Goal: Information Seeking & Learning: Learn about a topic

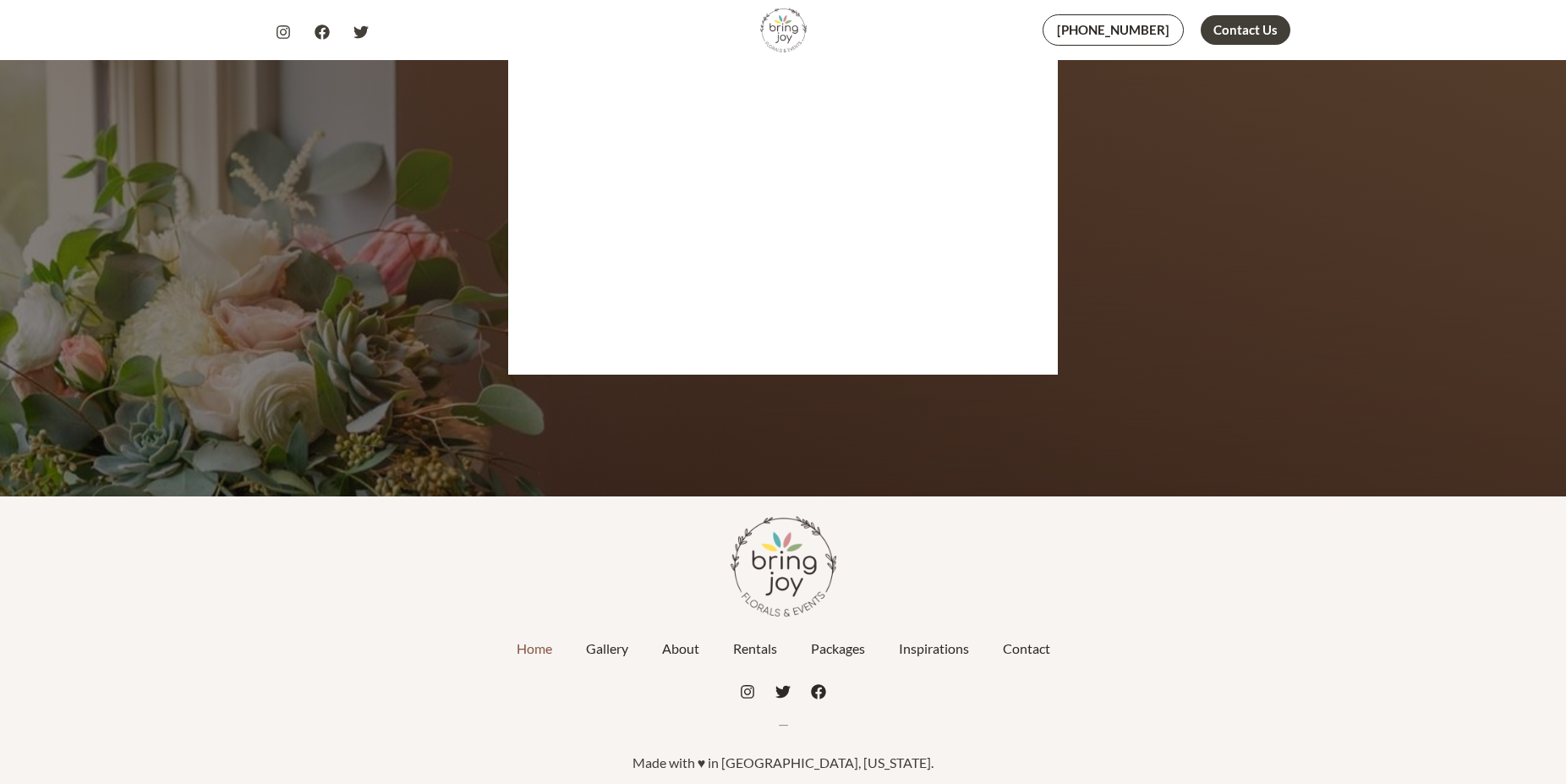
scroll to position [8113, 0]
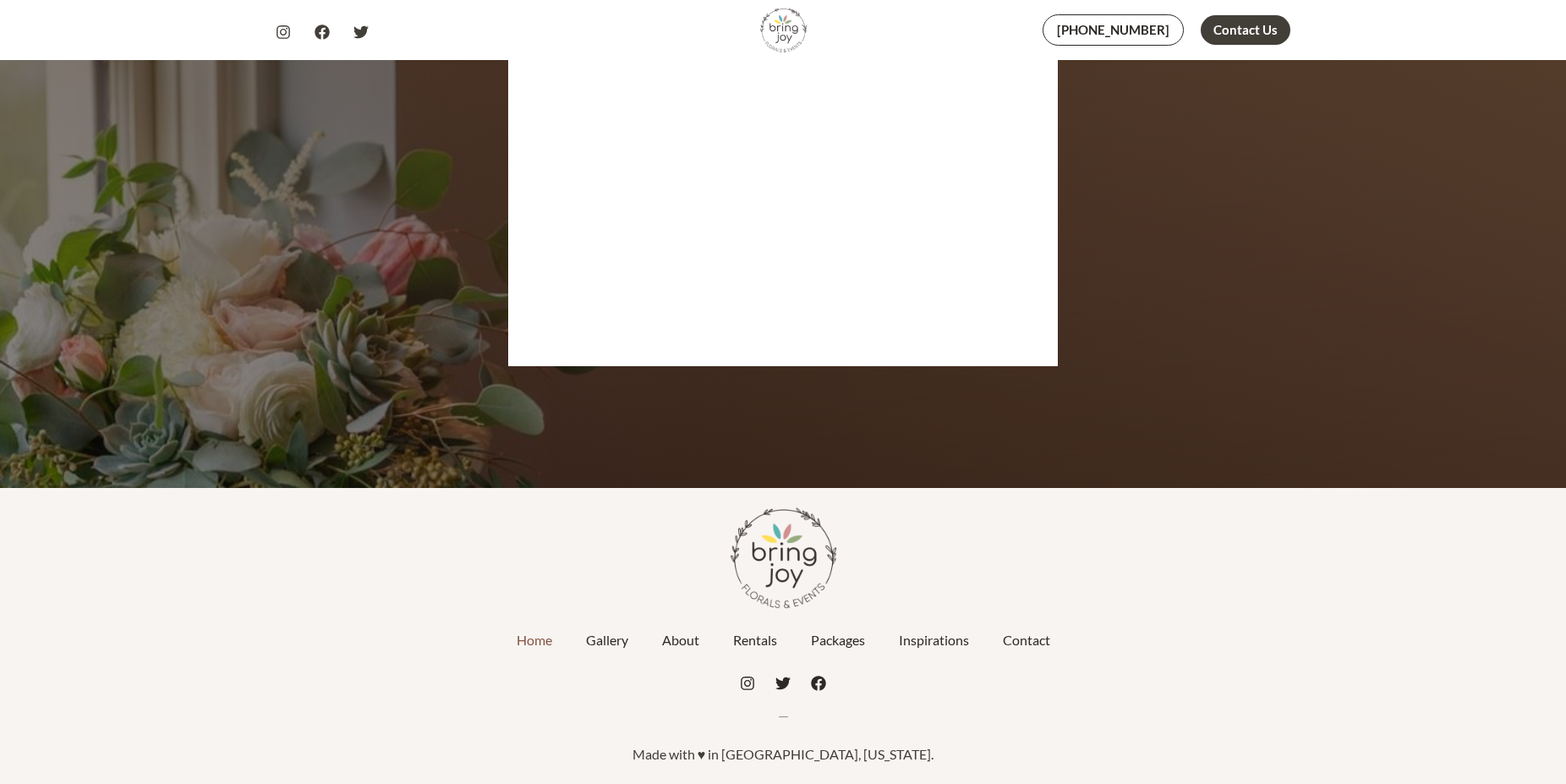
click at [532, 642] on link "Home" at bounding box center [534, 640] width 69 height 42
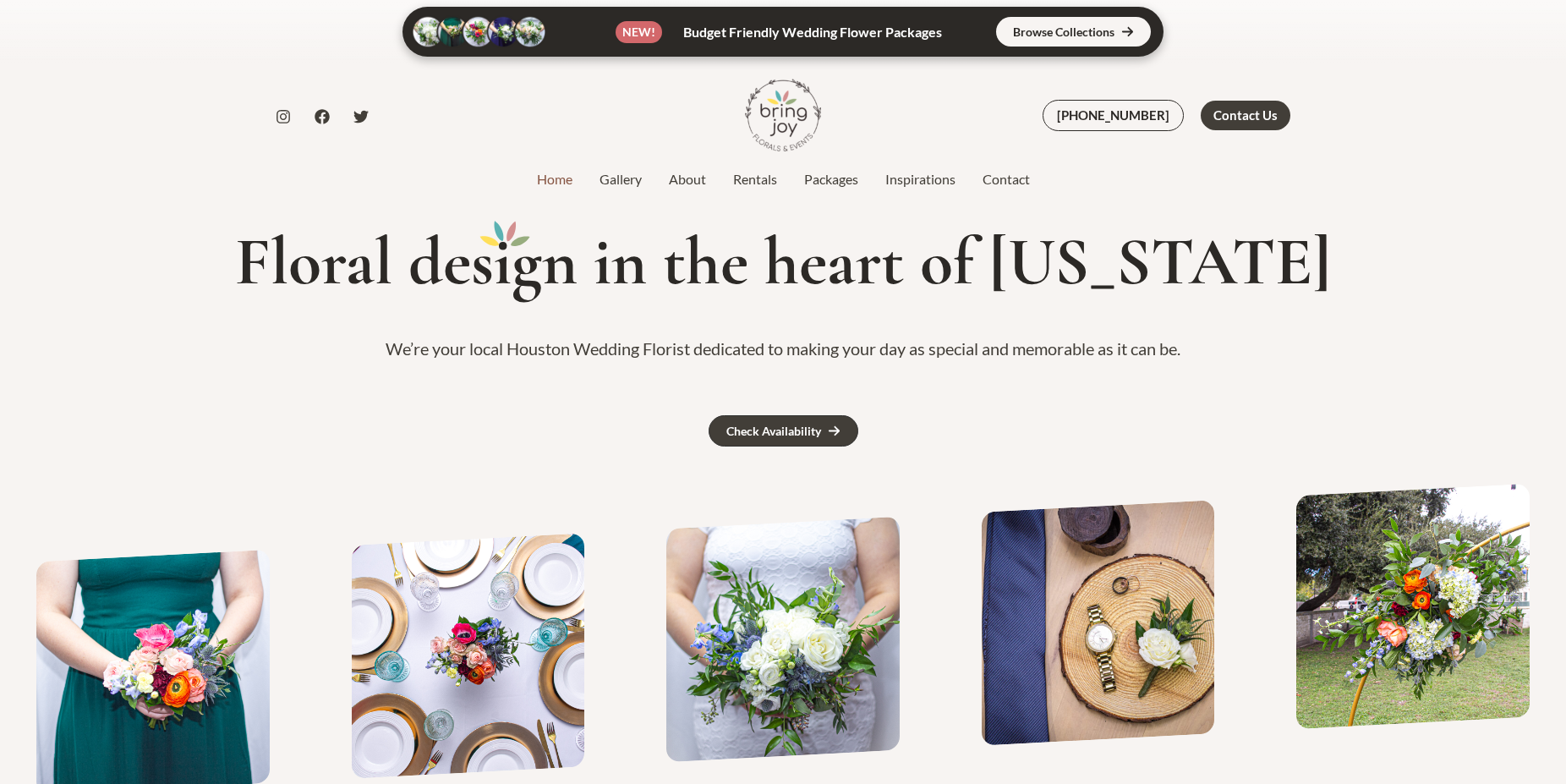
click at [1106, 32] on link at bounding box center [783, 32] width 761 height 50
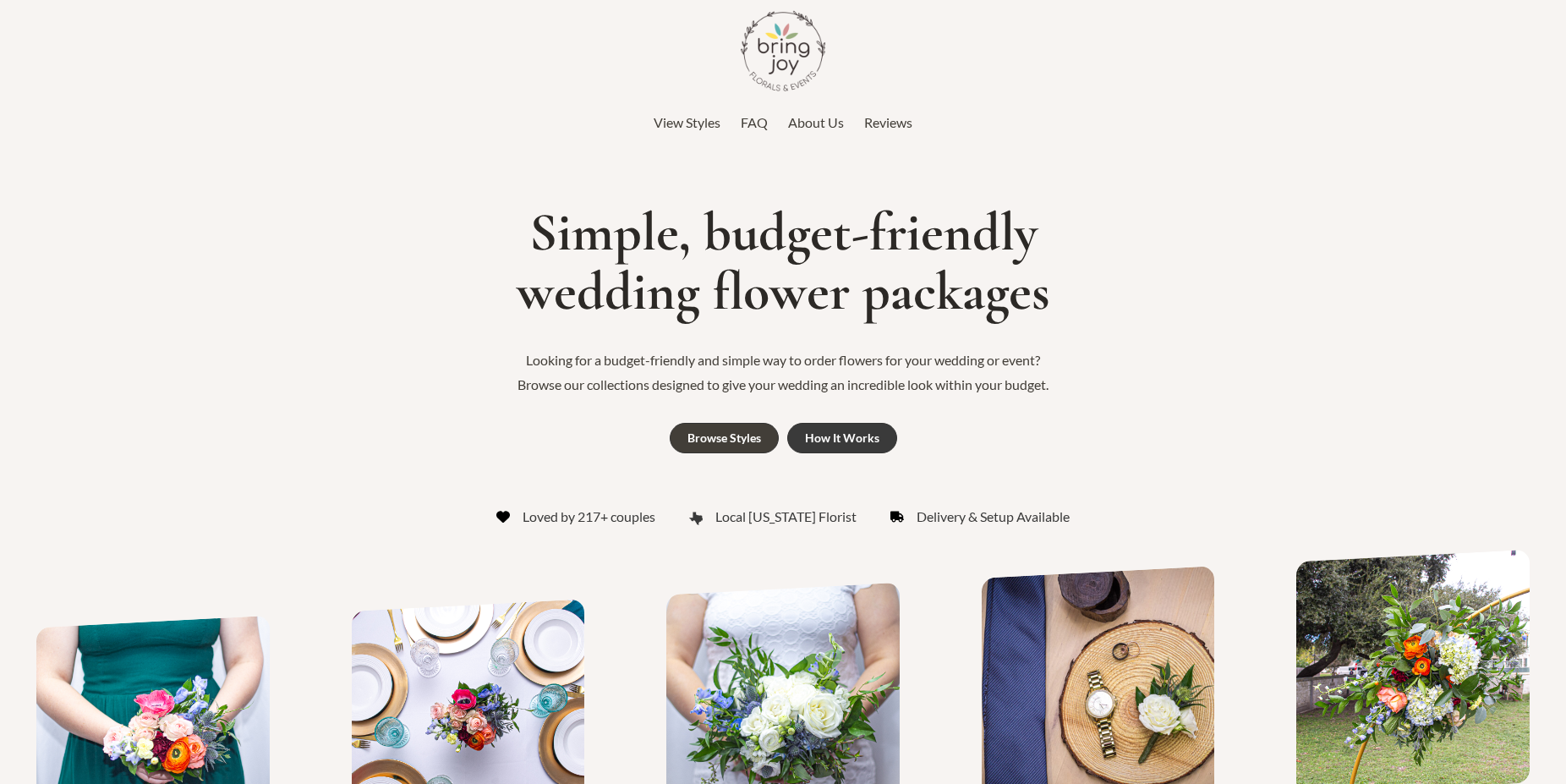
click at [846, 436] on div "How It Works" at bounding box center [842, 438] width 74 height 12
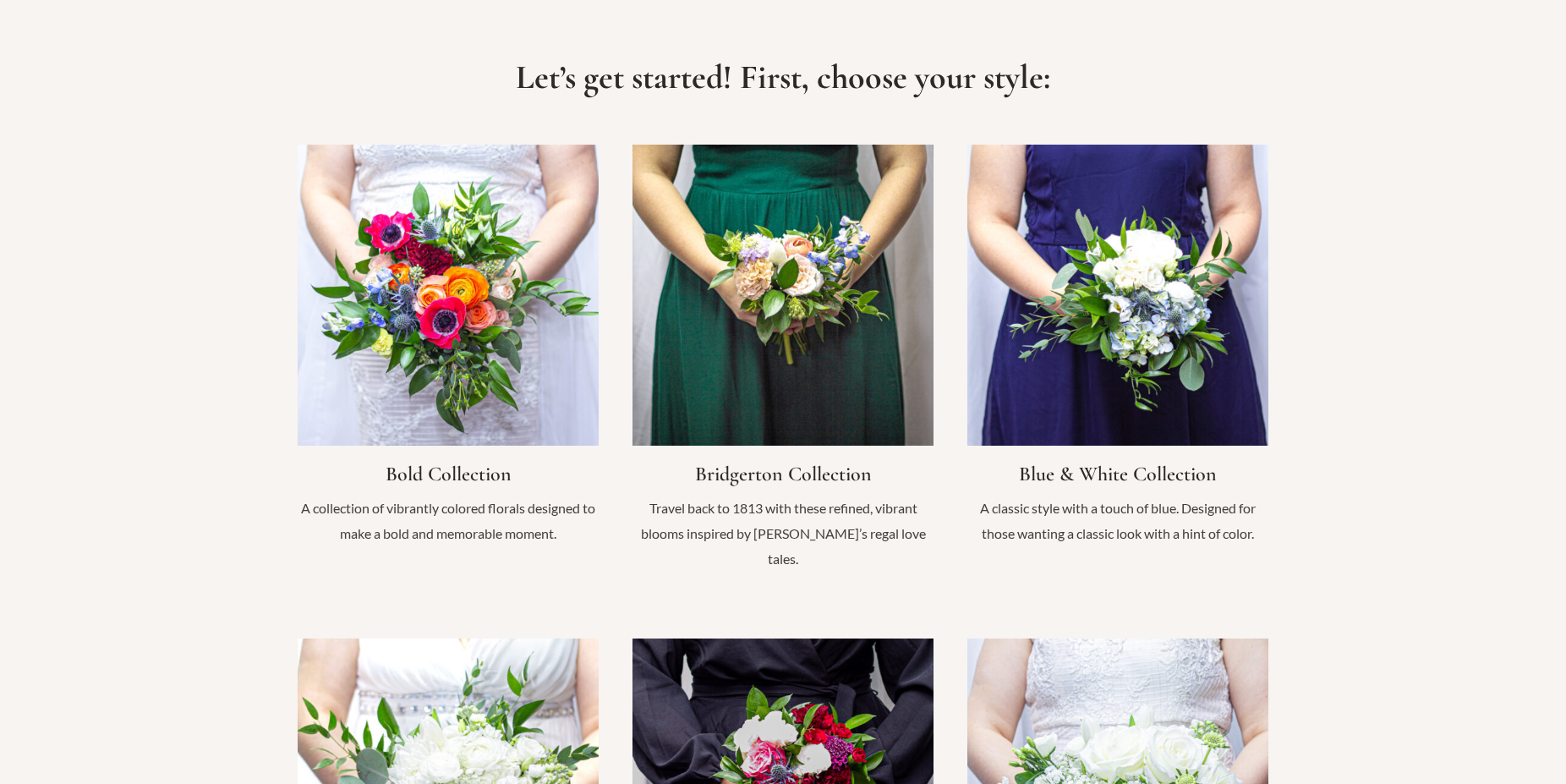
scroll to position [1320, 0]
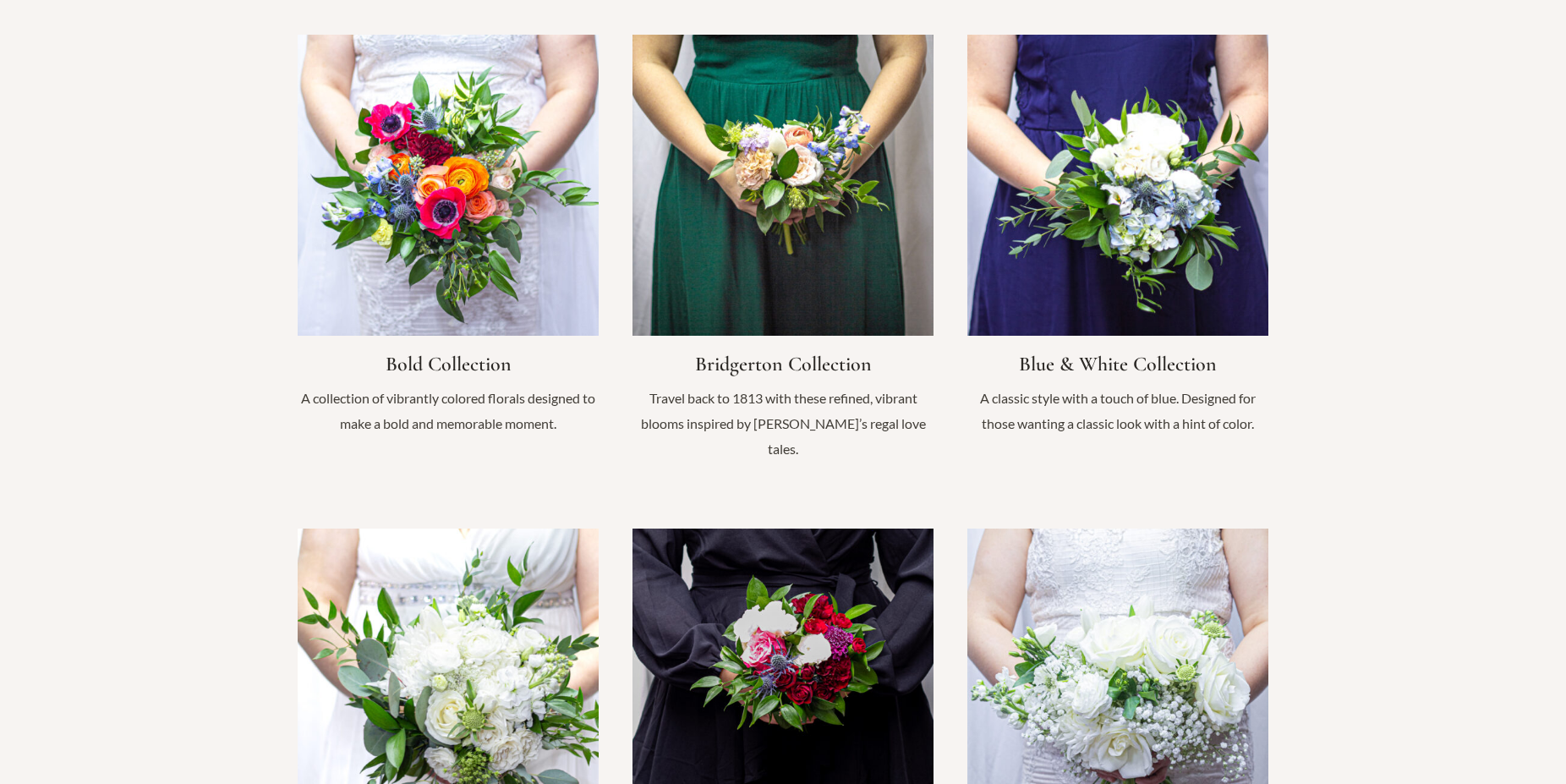
click at [1093, 364] on link "Infobox Link" at bounding box center [1118, 243] width 301 height 417
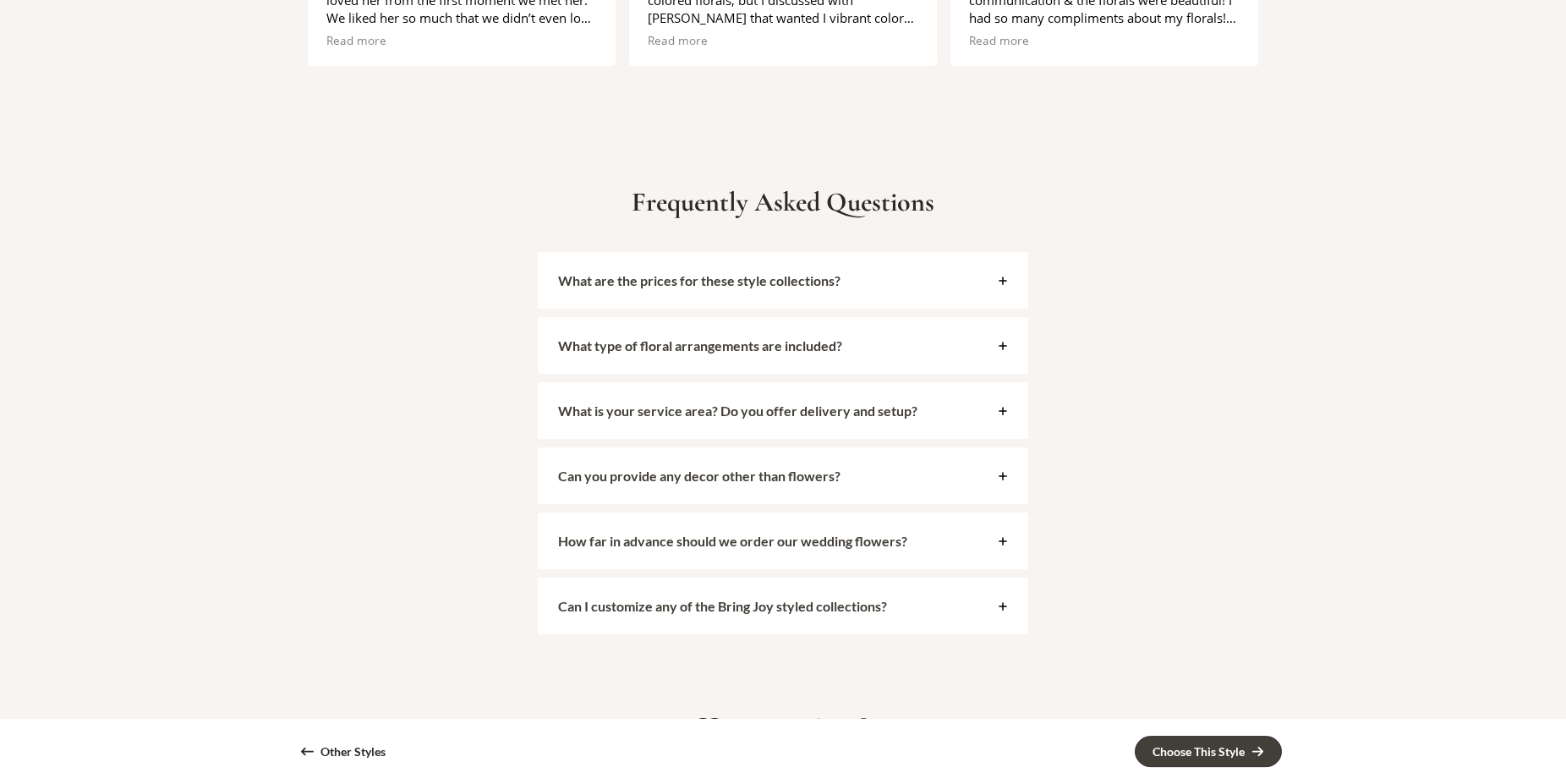
scroll to position [5777, 0]
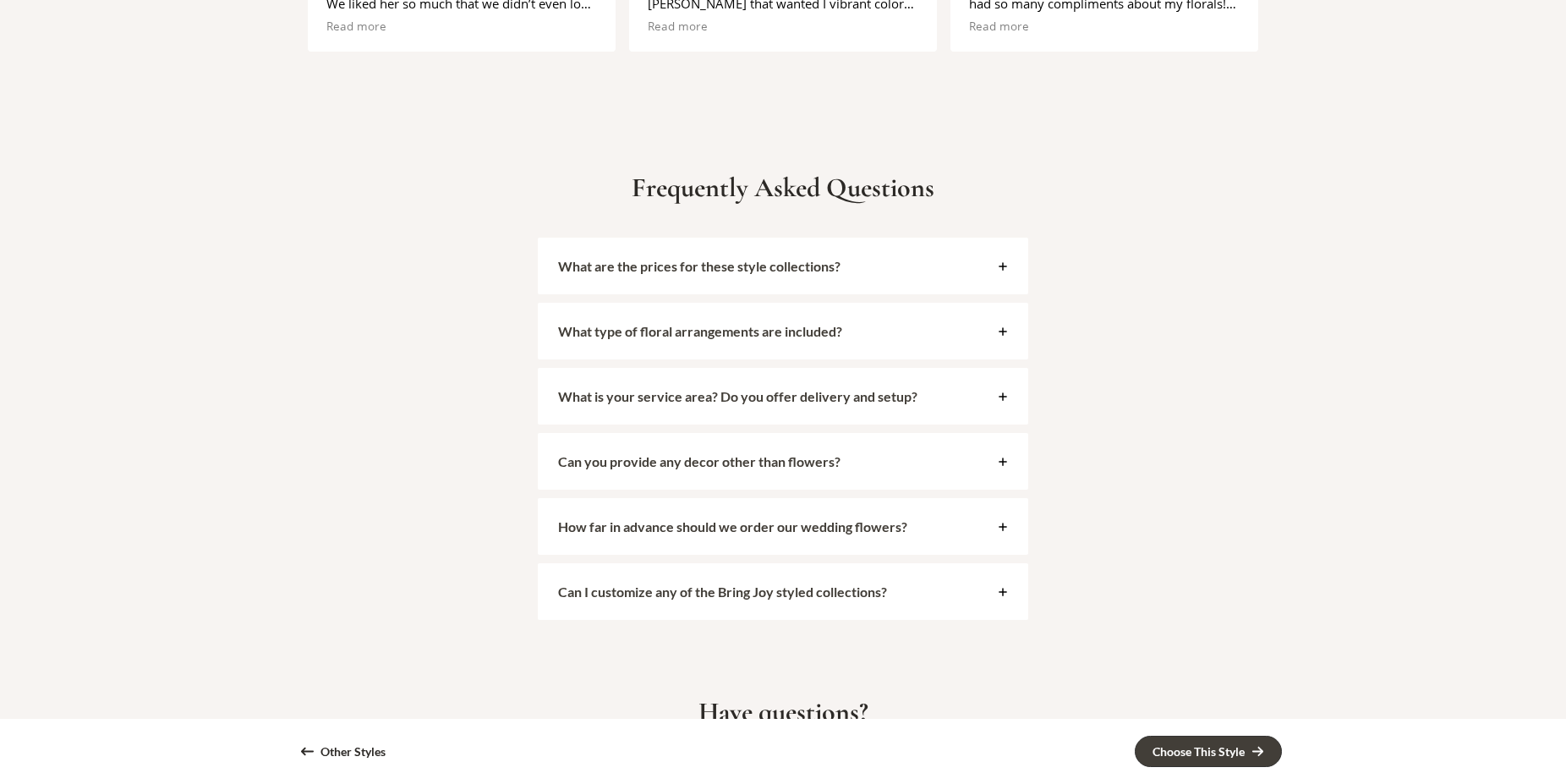
click at [1003, 267] on icon at bounding box center [1003, 266] width 9 height 9
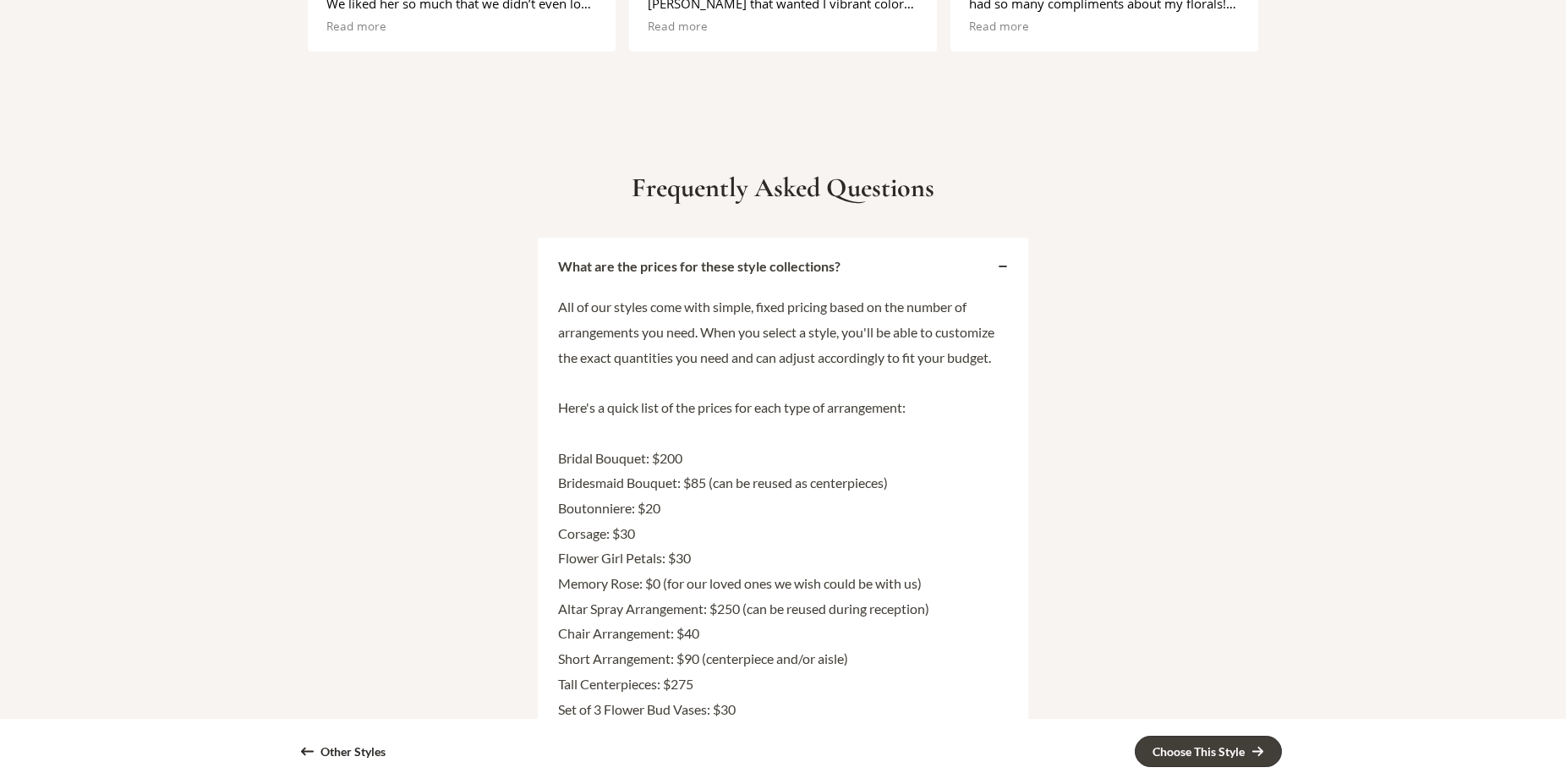
click at [1006, 265] on icon at bounding box center [1003, 267] width 11 height 10
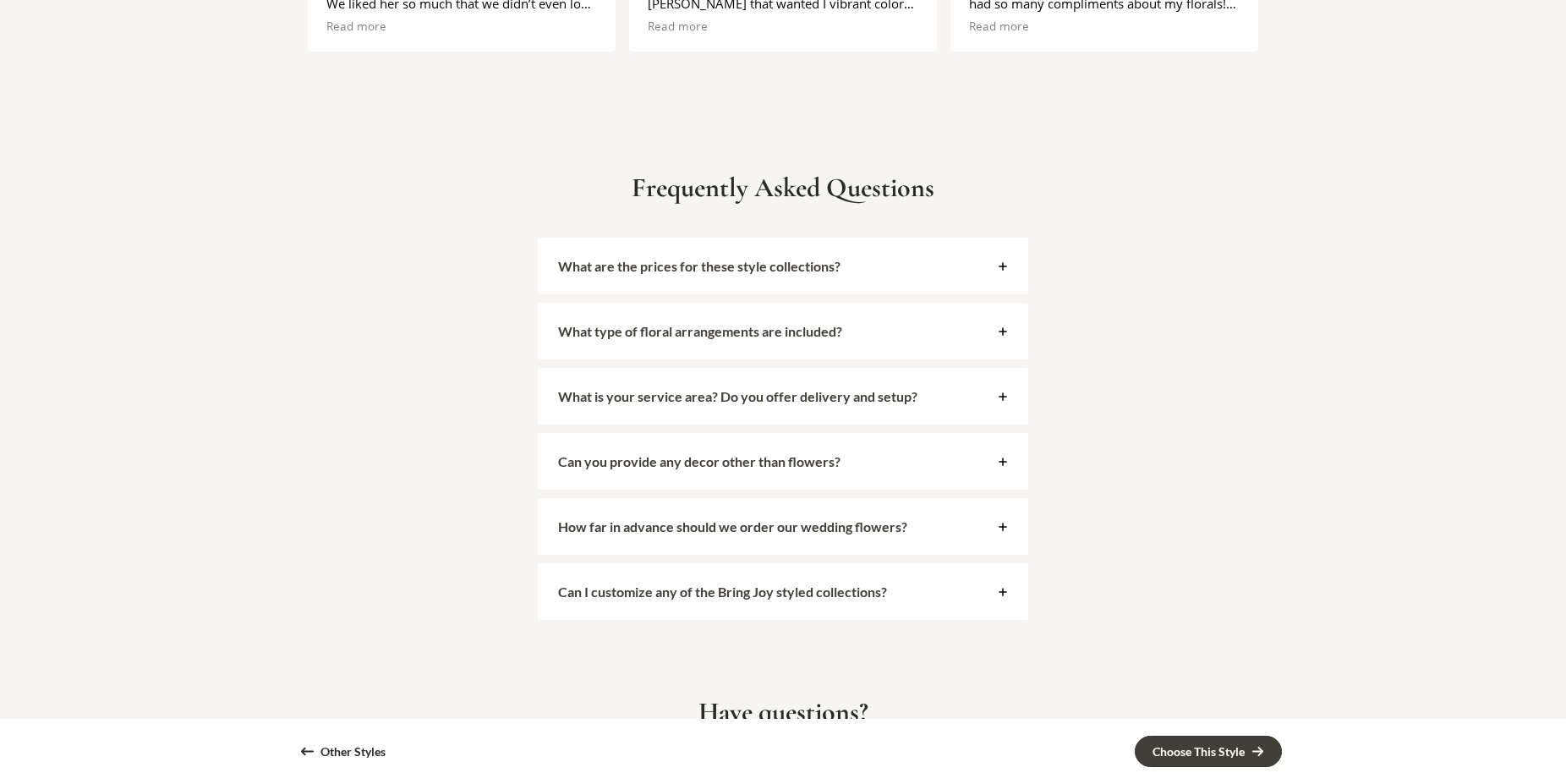
click at [1005, 395] on icon at bounding box center [1003, 396] width 11 height 10
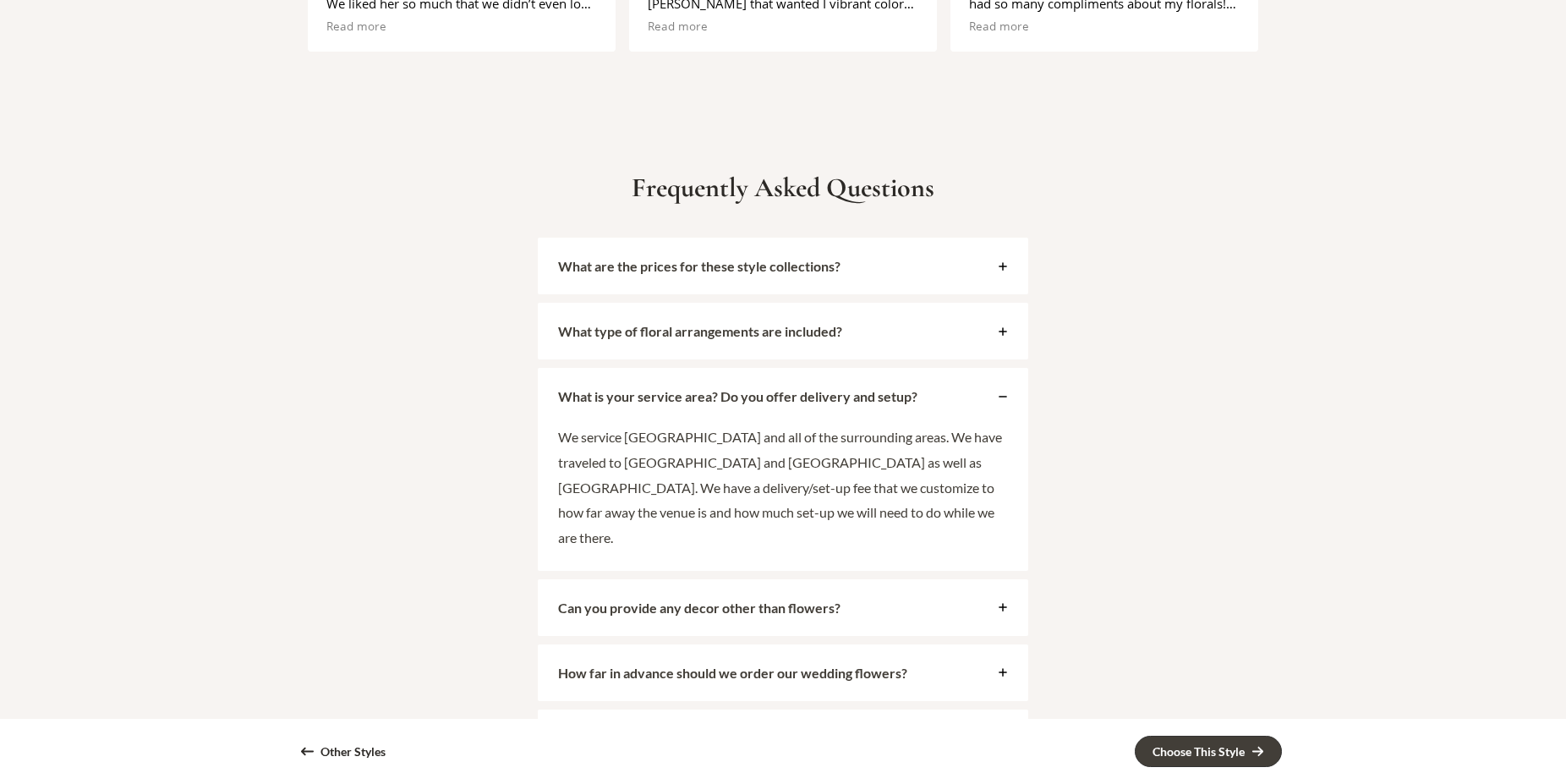
click at [1001, 394] on icon at bounding box center [1003, 396] width 11 height 10
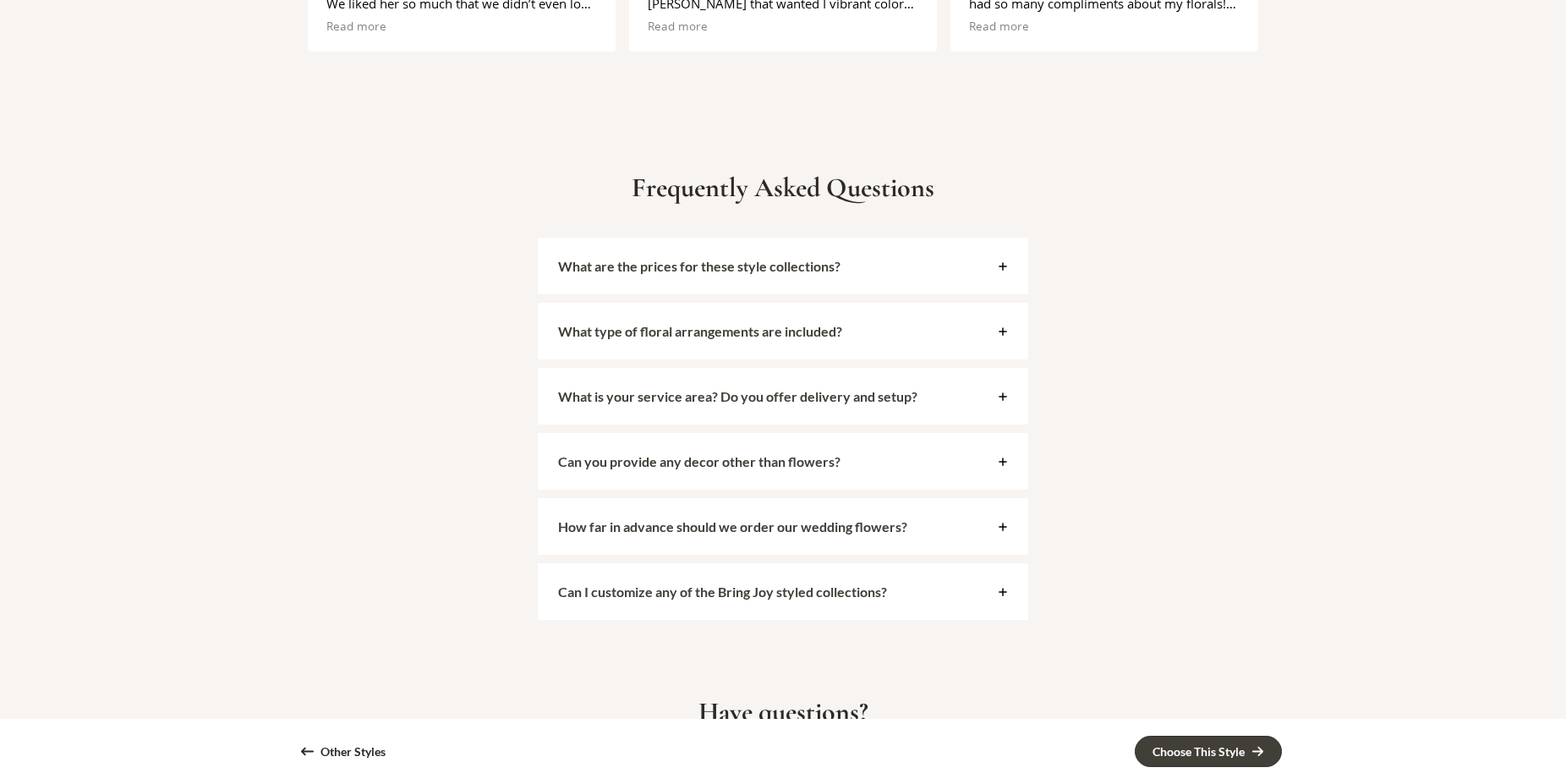
click at [1003, 524] on icon at bounding box center [1003, 527] width 9 height 9
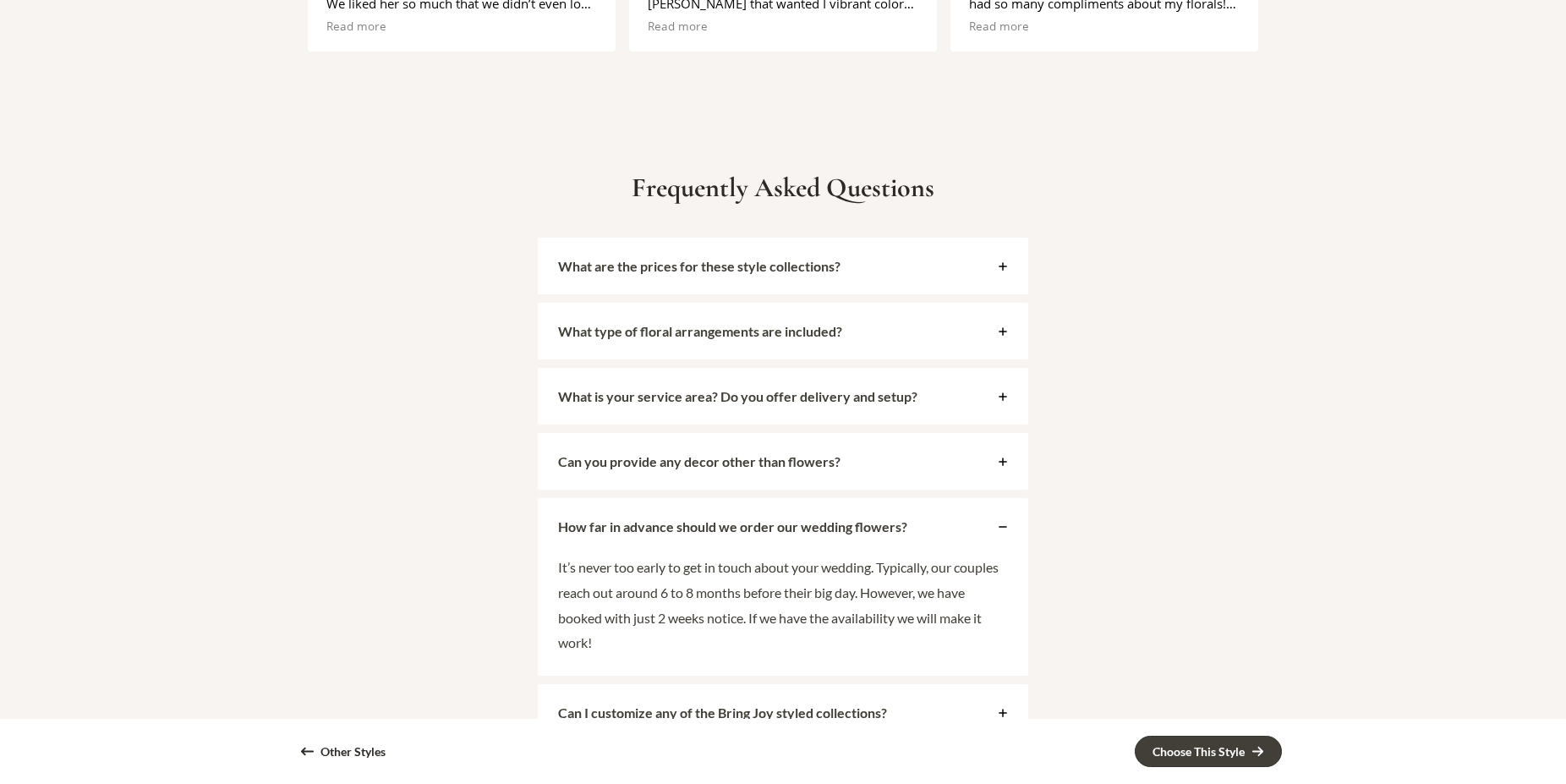
click at [1001, 523] on icon at bounding box center [1003, 527] width 11 height 10
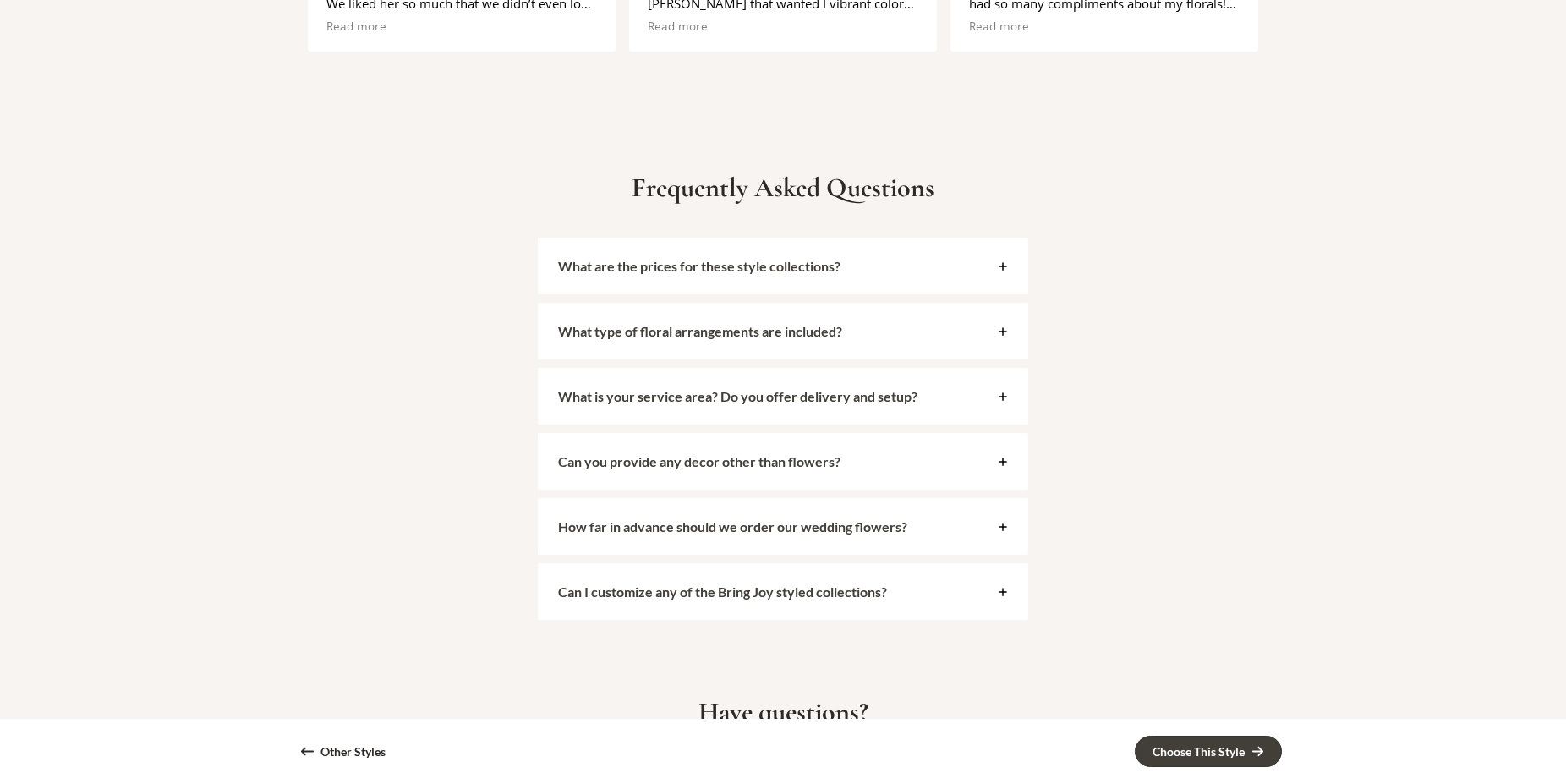
click at [1003, 592] on icon at bounding box center [1003, 592] width 9 height 9
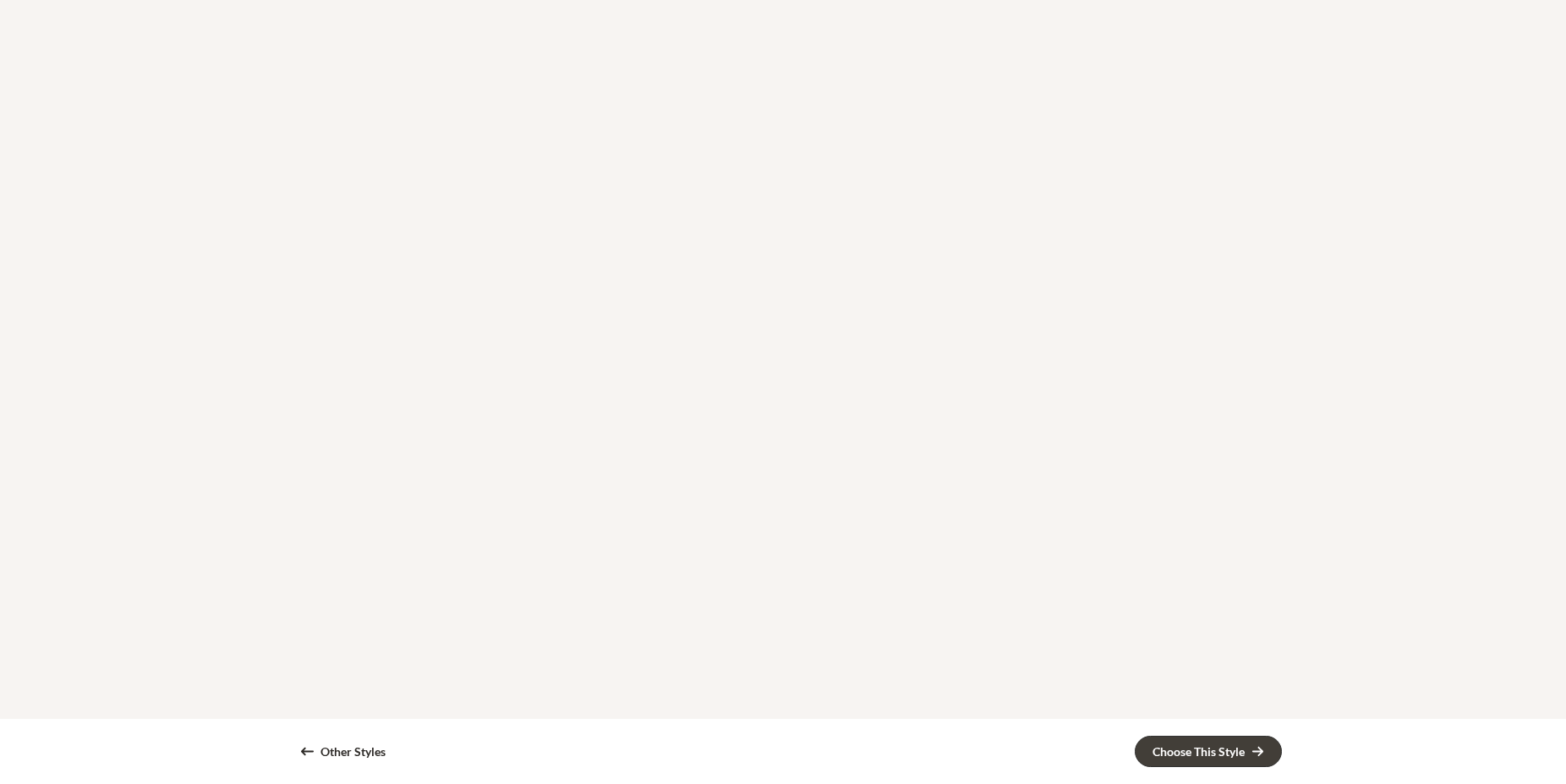
scroll to position [4139, 0]
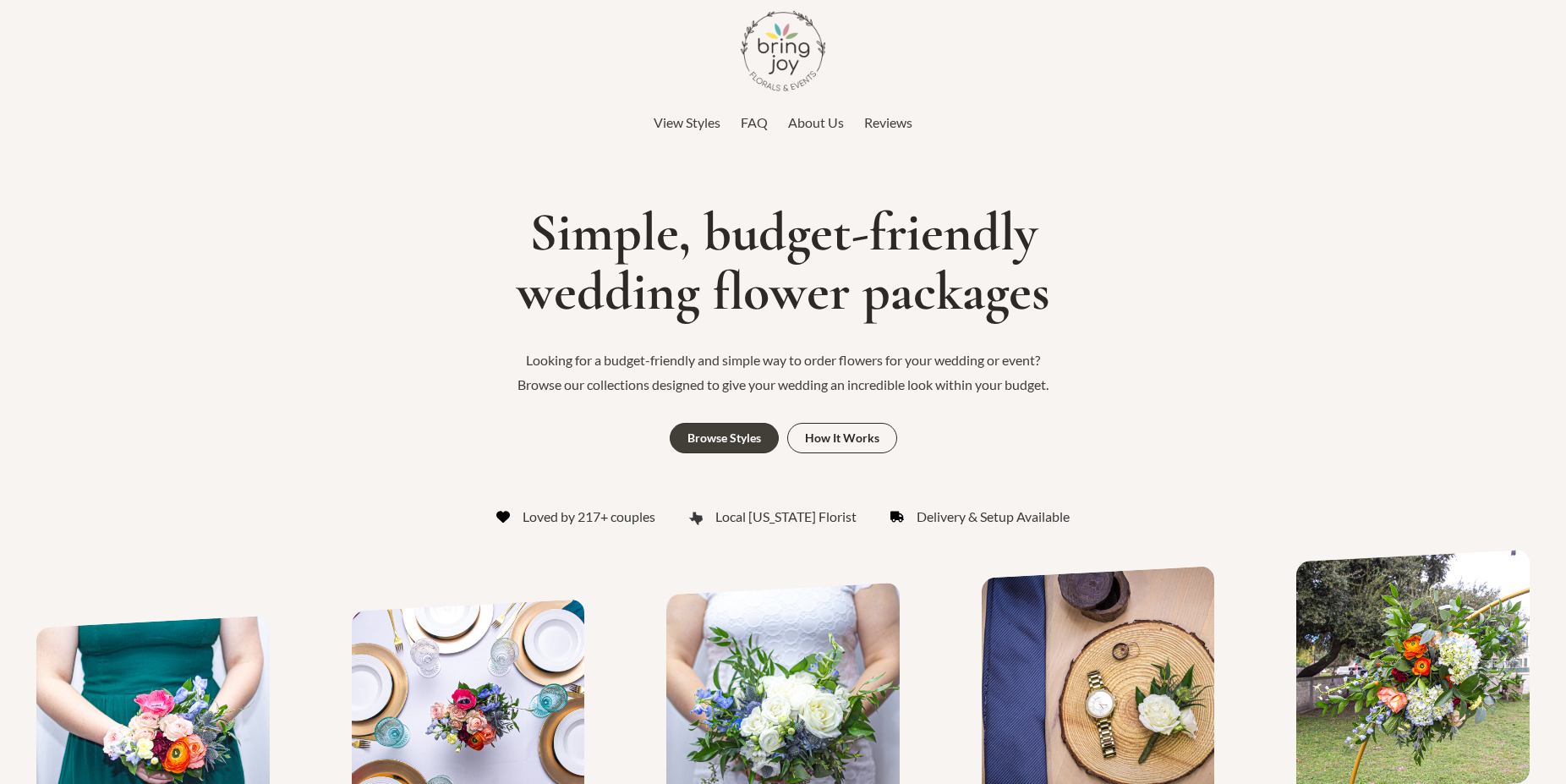
scroll to position [1320, 0]
